Goal: Information Seeking & Learning: Check status

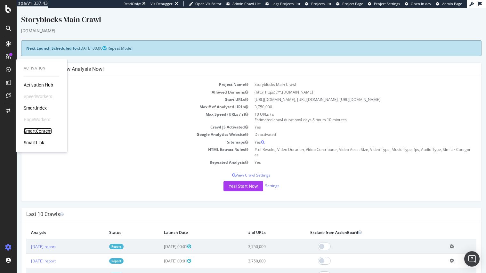
click at [37, 131] on div "SmartContent" at bounding box center [38, 131] width 28 height 6
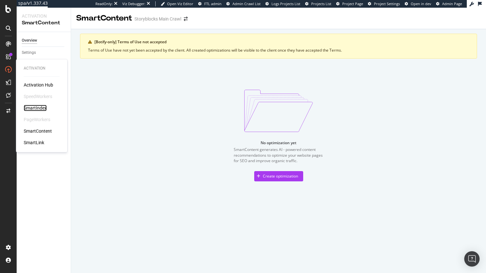
click at [37, 106] on div "SmartIndex" at bounding box center [35, 108] width 23 height 6
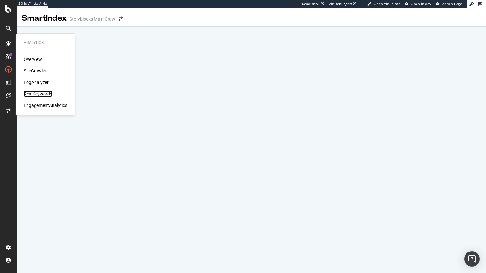
click at [45, 93] on div "RealKeywords" at bounding box center [38, 94] width 29 height 6
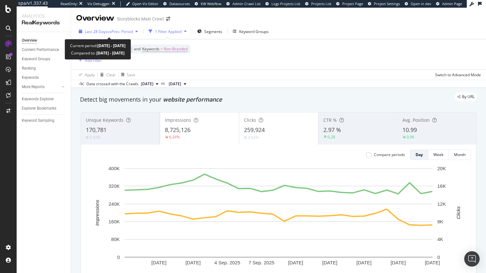
click at [135, 32] on div "button" at bounding box center [137, 31] width 8 height 4
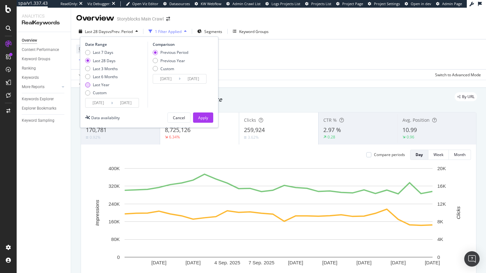
click at [88, 82] on div "Last Year" at bounding box center [87, 84] width 5 height 5
type input "[DATE]"
click at [206, 116] on div "Apply" at bounding box center [203, 117] width 10 height 5
